Goal: Transaction & Acquisition: Purchase product/service

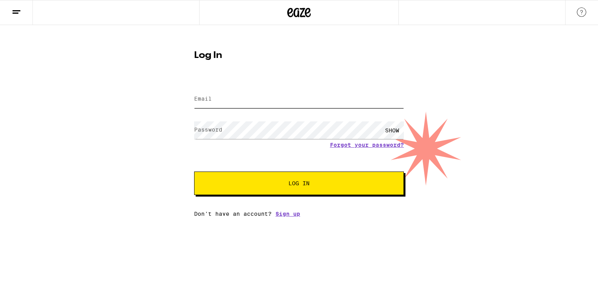
type input "[EMAIL_ADDRESS][DOMAIN_NAME]"
click at [297, 191] on button "Log In" at bounding box center [299, 182] width 210 height 23
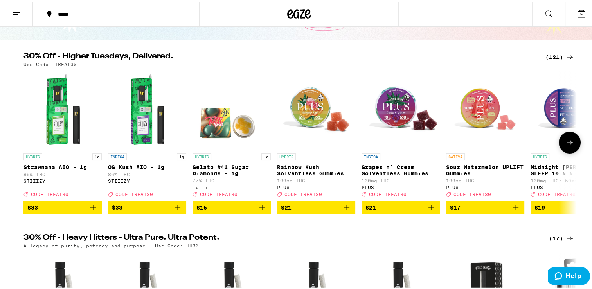
scroll to position [65, 0]
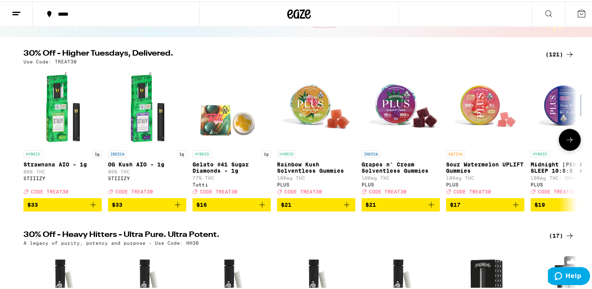
click at [565, 143] on icon at bounding box center [569, 137] width 9 height 9
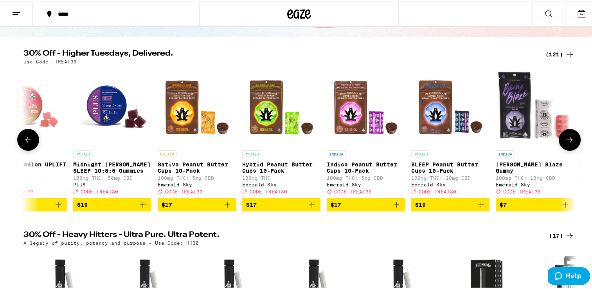
scroll to position [0, 465]
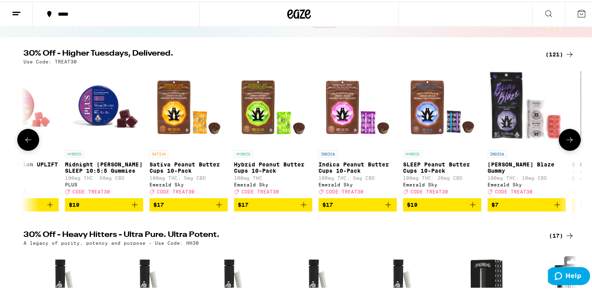
click at [565, 142] on icon at bounding box center [569, 137] width 9 height 9
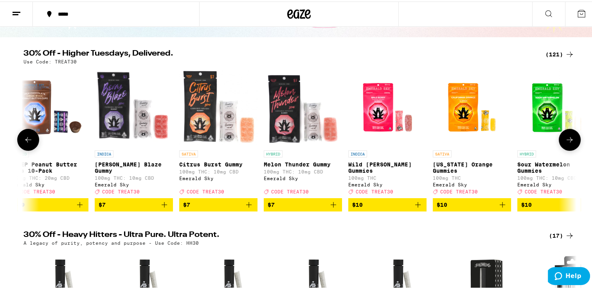
scroll to position [0, 931]
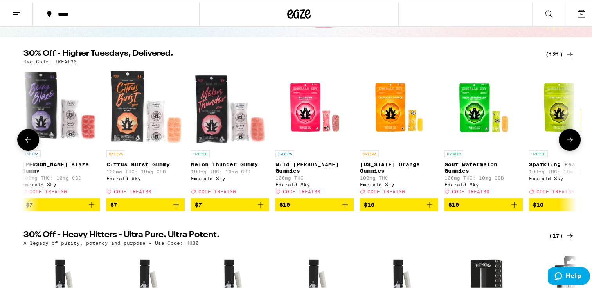
click at [565, 142] on icon at bounding box center [569, 137] width 9 height 9
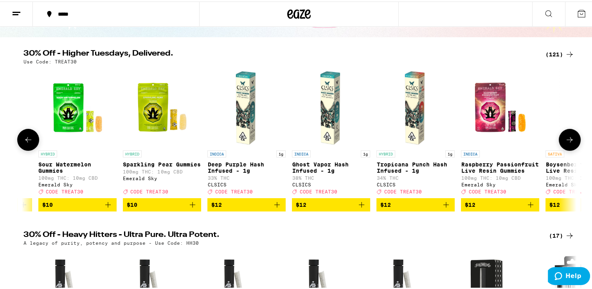
scroll to position [0, 1396]
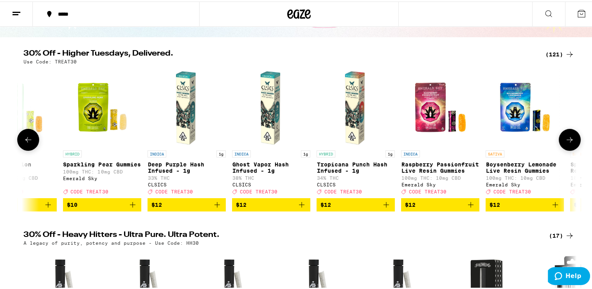
click at [565, 142] on icon at bounding box center [569, 137] width 9 height 9
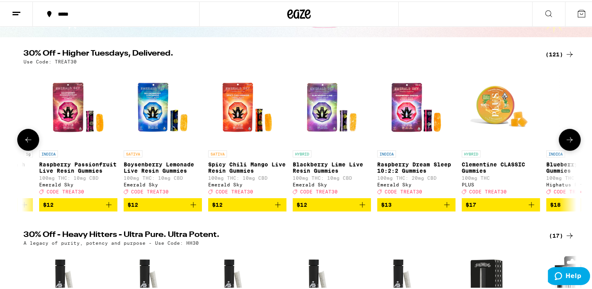
scroll to position [0, 1862]
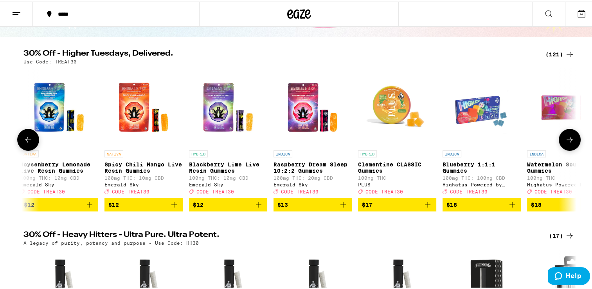
click at [565, 142] on icon at bounding box center [569, 137] width 9 height 9
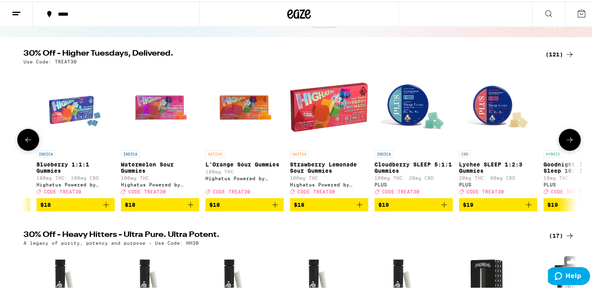
scroll to position [0, 2328]
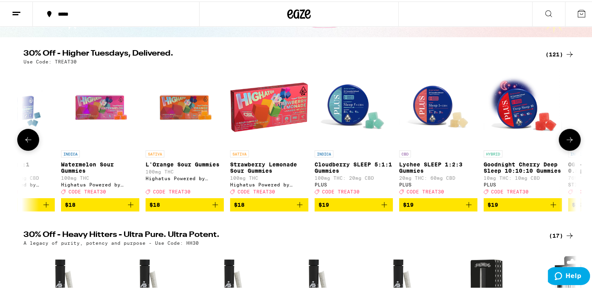
click at [565, 142] on icon at bounding box center [569, 137] width 9 height 9
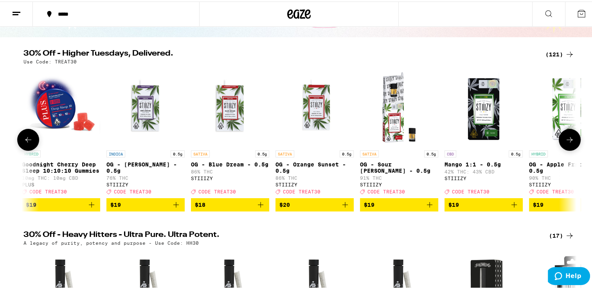
scroll to position [0, 2793]
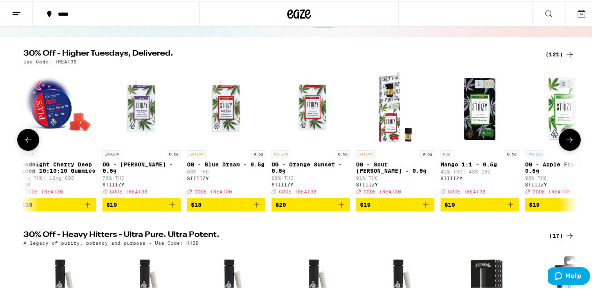
click at [565, 142] on icon at bounding box center [569, 137] width 9 height 9
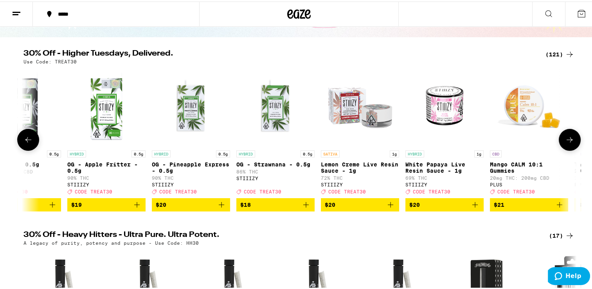
scroll to position [0, 3258]
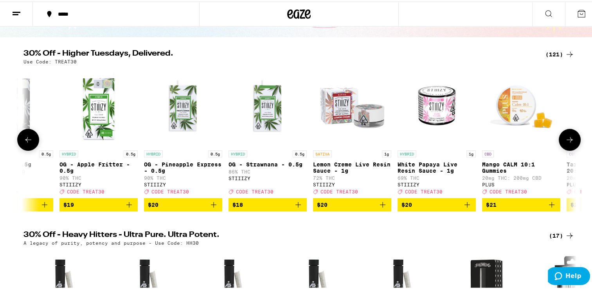
click at [565, 142] on icon at bounding box center [569, 137] width 9 height 9
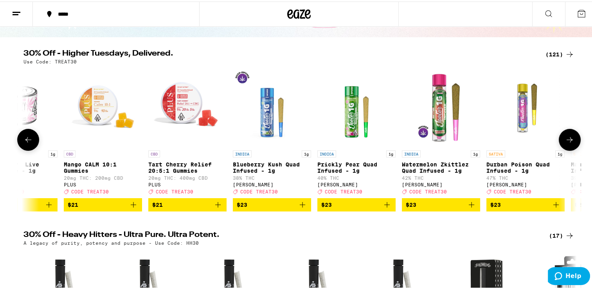
scroll to position [0, 3724]
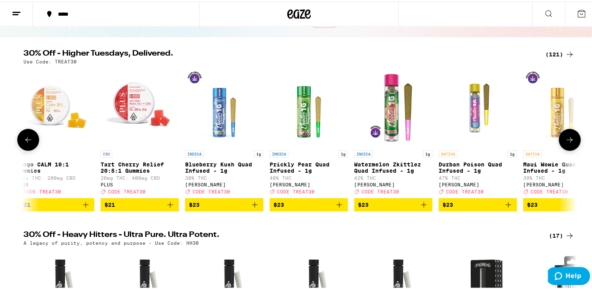
click at [565, 142] on icon at bounding box center [569, 137] width 9 height 9
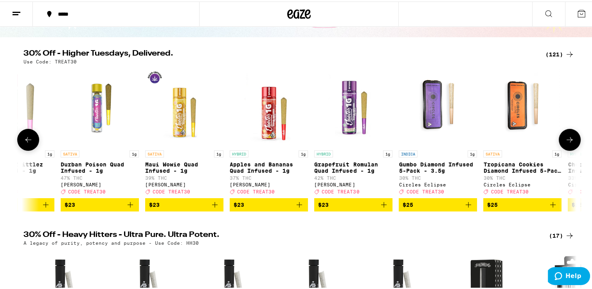
scroll to position [0, 4189]
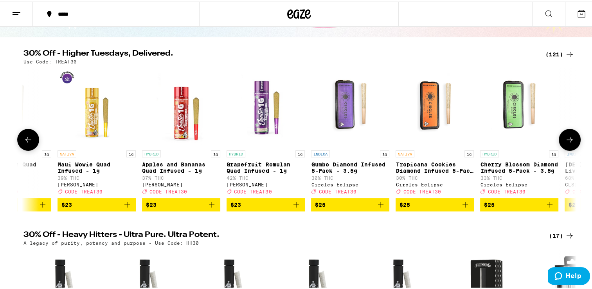
click at [565, 142] on icon at bounding box center [569, 137] width 9 height 9
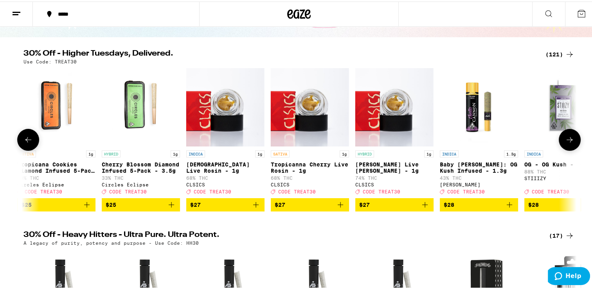
scroll to position [0, 4655]
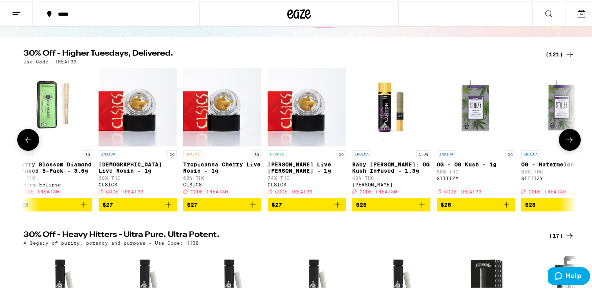
click at [565, 142] on icon at bounding box center [569, 137] width 9 height 9
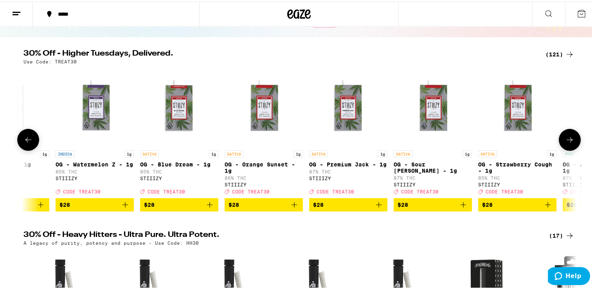
click at [565, 142] on icon at bounding box center [569, 137] width 9 height 9
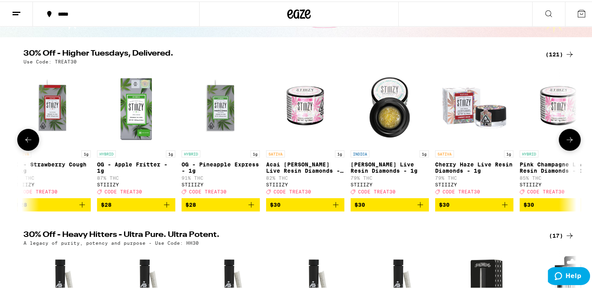
click at [565, 142] on icon at bounding box center [569, 137] width 9 height 9
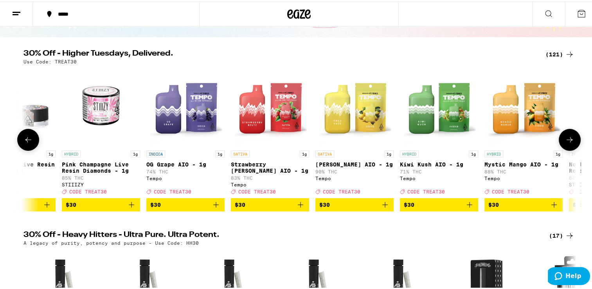
scroll to position [0, 6052]
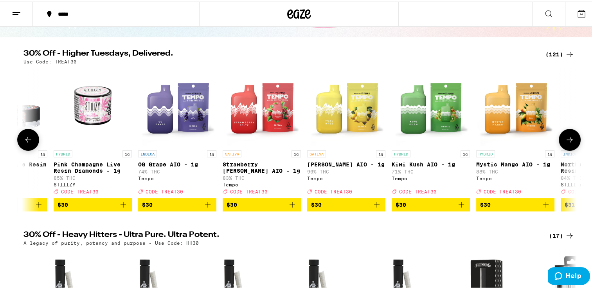
click at [565, 142] on icon at bounding box center [569, 137] width 9 height 9
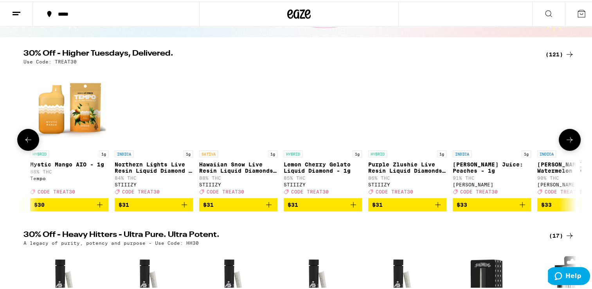
scroll to position [0, 6517]
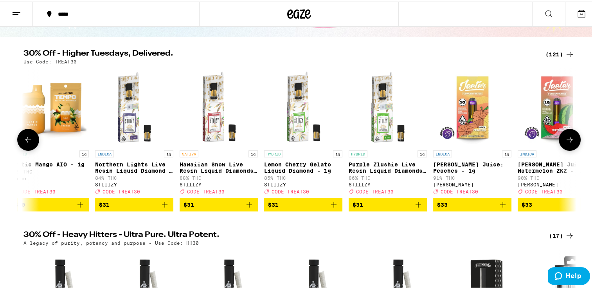
click at [565, 142] on icon at bounding box center [569, 137] width 9 height 9
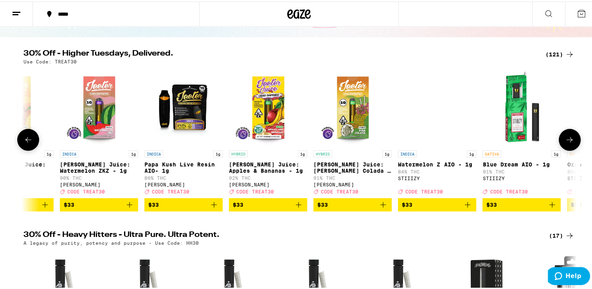
scroll to position [0, 6983]
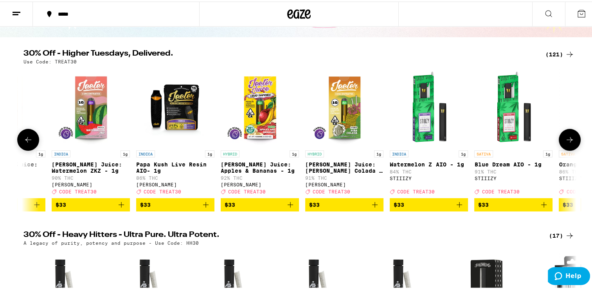
click at [565, 142] on icon at bounding box center [569, 137] width 9 height 9
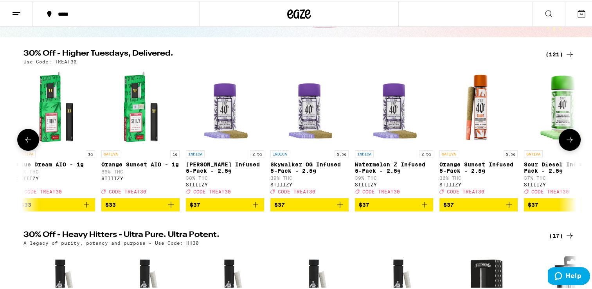
scroll to position [0, 7448]
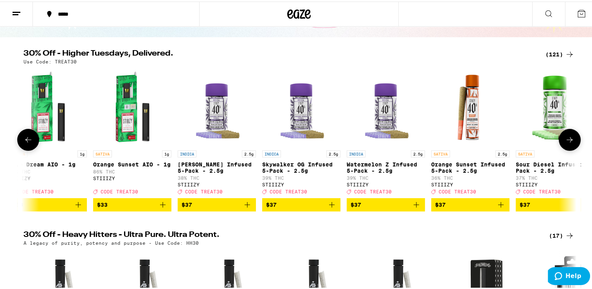
click at [565, 142] on icon at bounding box center [569, 137] width 9 height 9
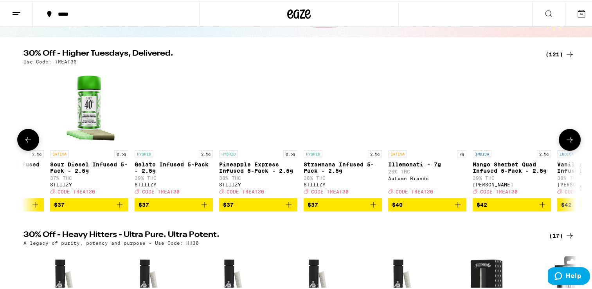
click at [565, 142] on icon at bounding box center [569, 137] width 9 height 9
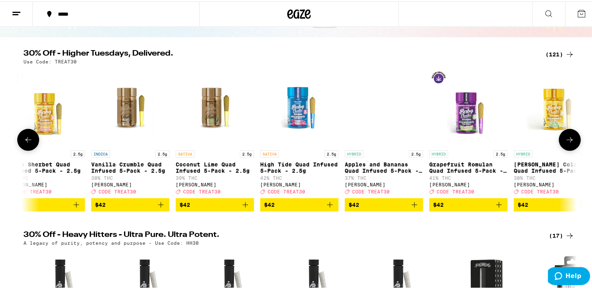
click at [565, 142] on icon at bounding box center [569, 137] width 9 height 9
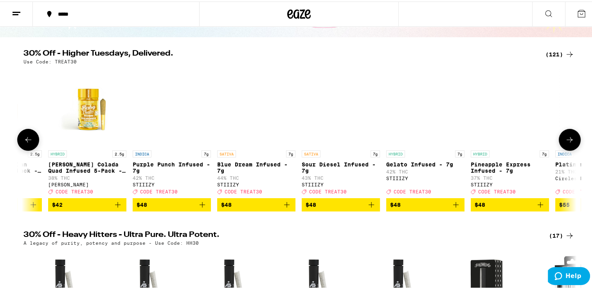
click at [565, 142] on icon at bounding box center [569, 137] width 9 height 9
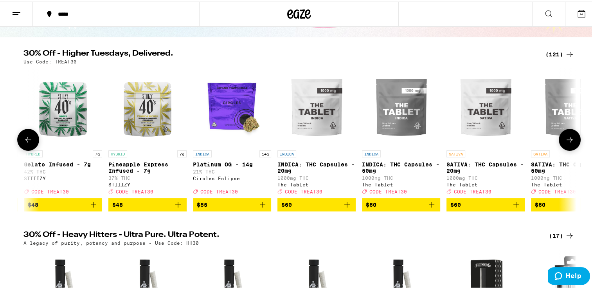
scroll to position [0, 9310]
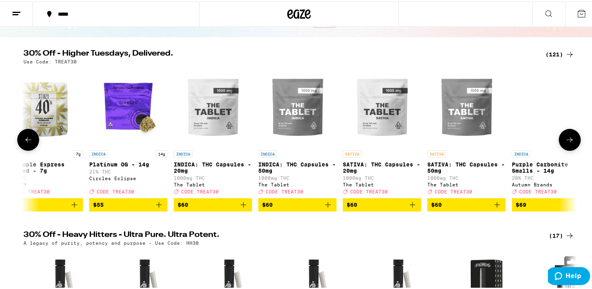
click at [565, 142] on icon at bounding box center [569, 137] width 9 height 9
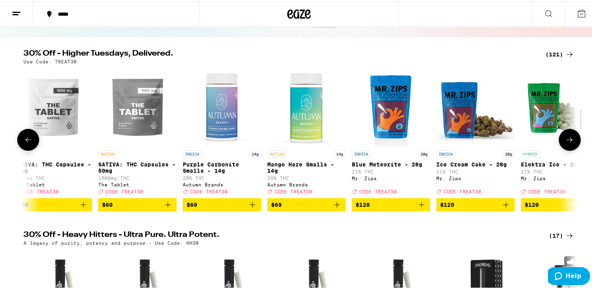
scroll to position [0, 9670]
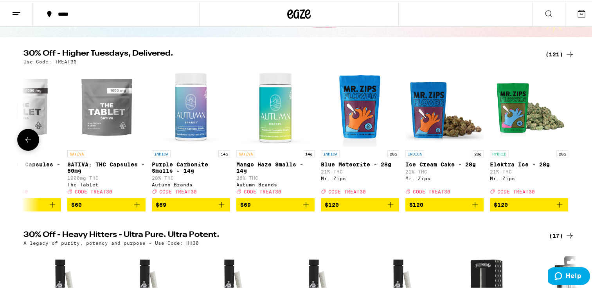
click at [563, 142] on div at bounding box center [569, 138] width 22 height 22
click at [75, 12] on div "*****" at bounding box center [120, 12] width 132 height 5
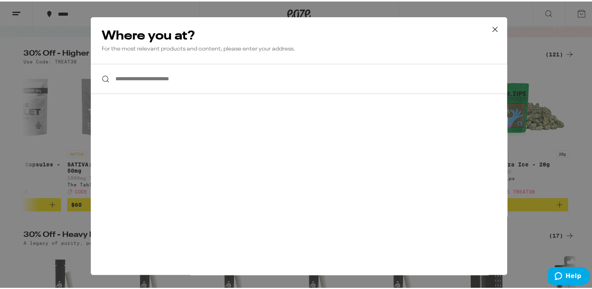
click at [132, 83] on input "**********" at bounding box center [299, 77] width 416 height 30
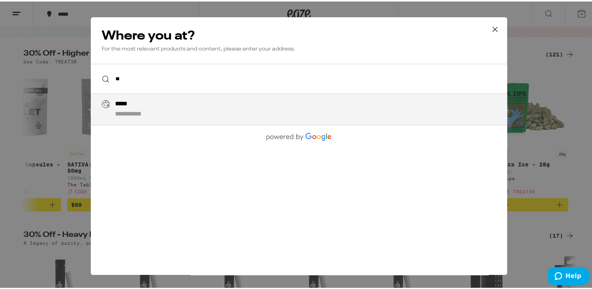
type input "*"
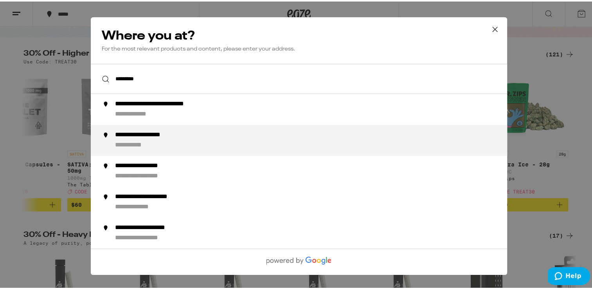
click at [131, 131] on div "**********" at bounding box center [153, 133] width 77 height 8
type input "**********"
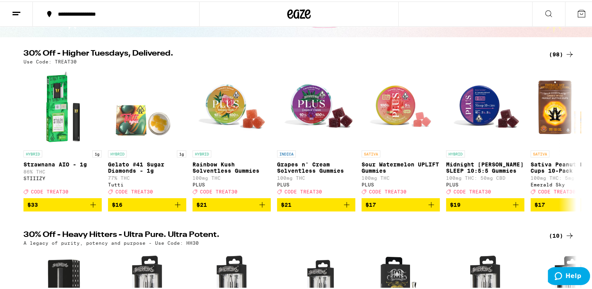
click at [552, 53] on div "(98)" at bounding box center [561, 52] width 25 height 9
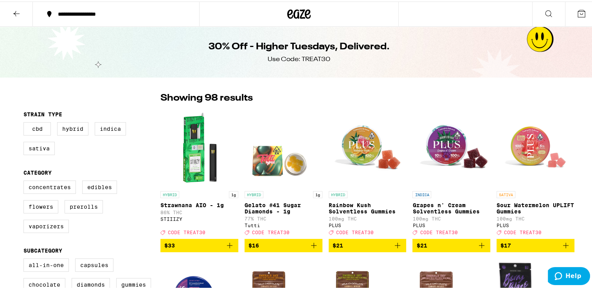
click at [18, 15] on icon at bounding box center [16, 11] width 9 height 9
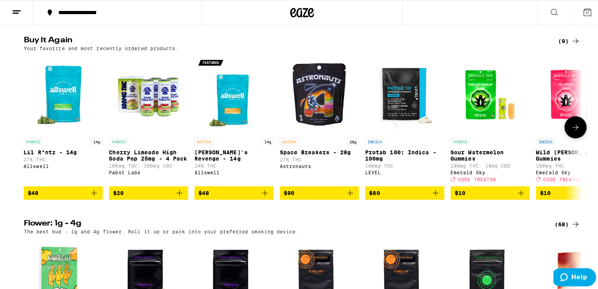
scroll to position [623, 0]
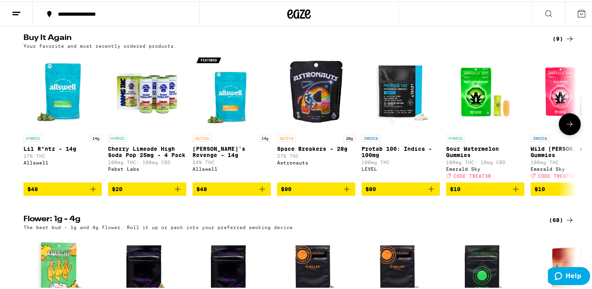
click at [62, 123] on img "Open page for Lil R*ntz - 14g from Allswell" at bounding box center [62, 90] width 78 height 78
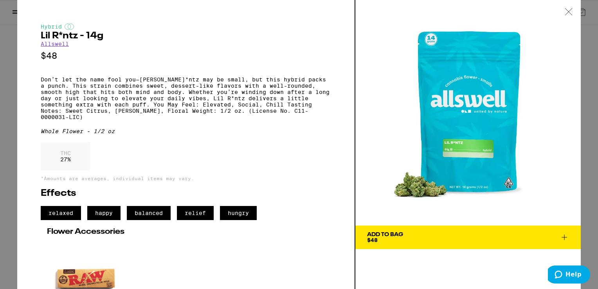
scroll to position [45, 0]
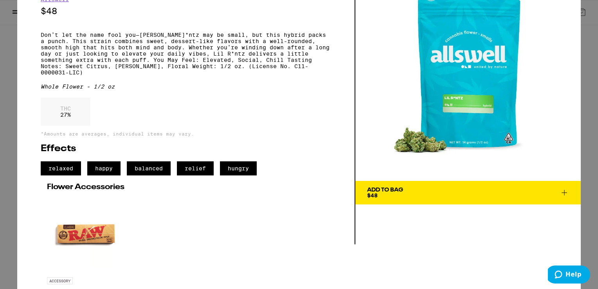
click at [377, 201] on button "Add To Bag $48" at bounding box center [467, 192] width 225 height 23
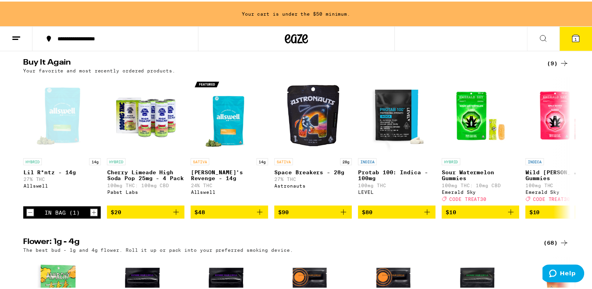
scroll to position [648, 0]
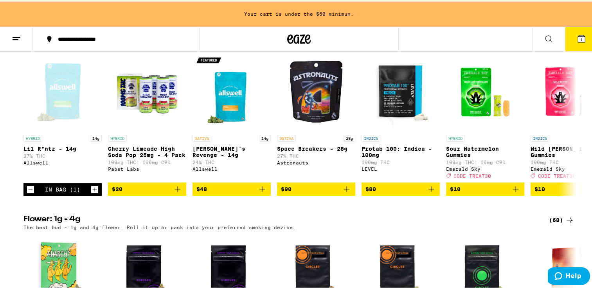
click at [344, 190] on icon "Add to bag" at bounding box center [346, 187] width 5 height 5
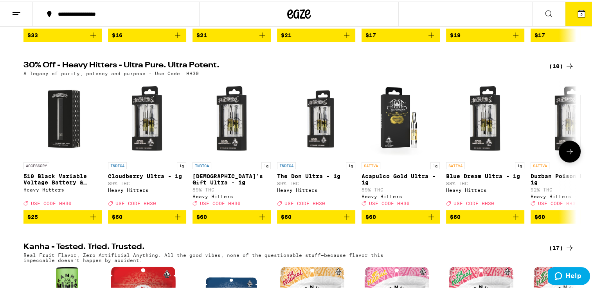
scroll to position [236, 0]
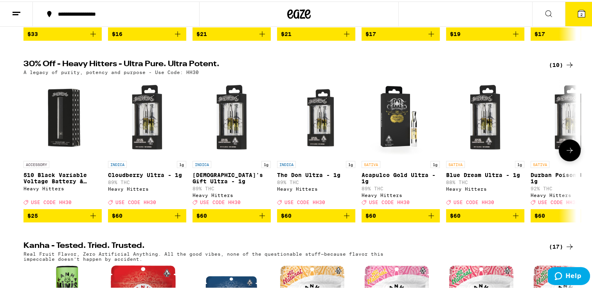
click at [563, 160] on button at bounding box center [569, 149] width 22 height 22
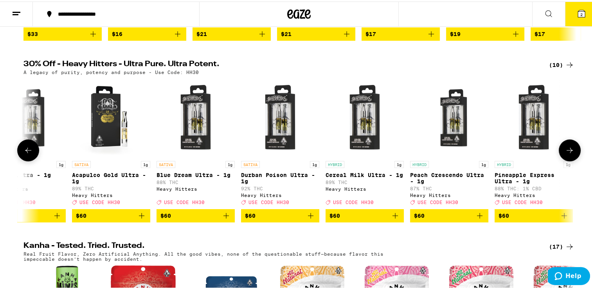
scroll to position [0, 294]
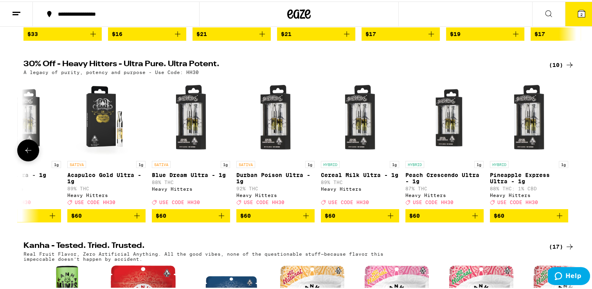
click at [563, 160] on div at bounding box center [569, 149] width 22 height 22
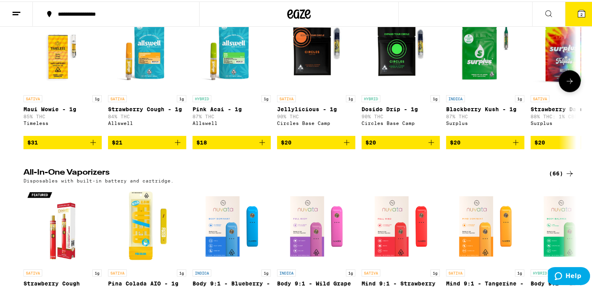
scroll to position [1192, 0]
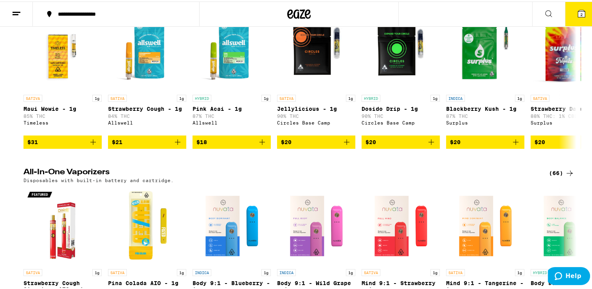
drag, startPoint x: 262, startPoint y: 177, endPoint x: 251, endPoint y: 195, distance: 20.9
click at [565, 84] on icon at bounding box center [569, 78] width 9 height 9
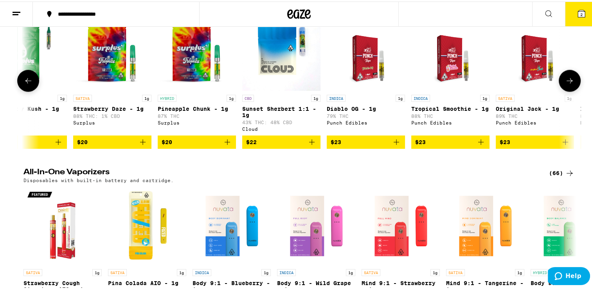
scroll to position [0, 465]
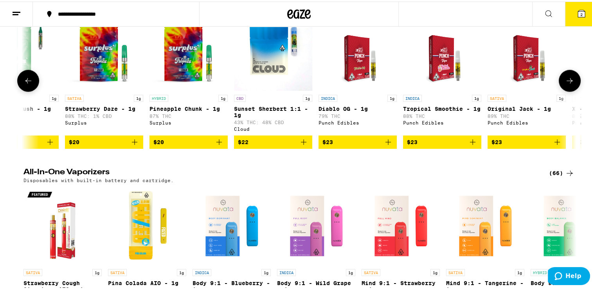
click at [25, 84] on icon at bounding box center [27, 78] width 9 height 9
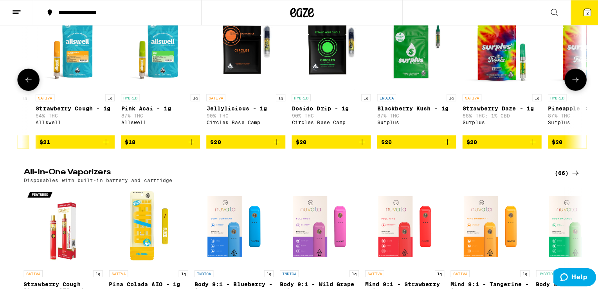
scroll to position [0, 0]
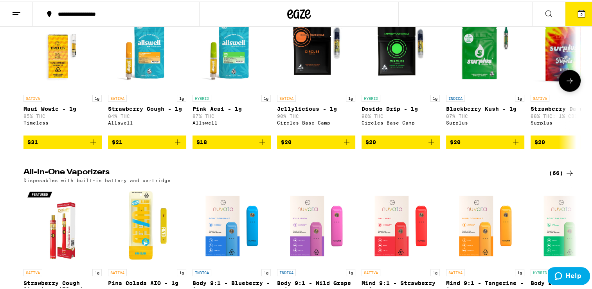
click at [261, 145] on icon "Add to bag" at bounding box center [261, 140] width 9 height 9
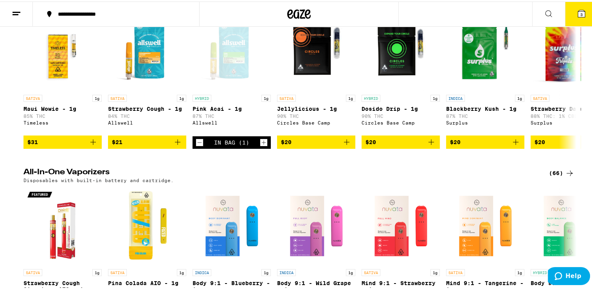
click at [570, 21] on button "3" at bounding box center [581, 12] width 33 height 24
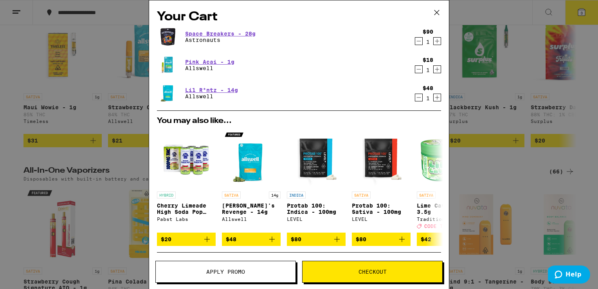
click at [415, 97] on icon "Decrement" at bounding box center [418, 97] width 7 height 9
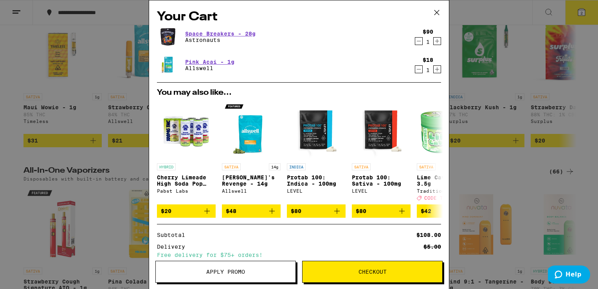
click at [439, 13] on icon at bounding box center [437, 13] width 12 height 12
